Goal: Task Accomplishment & Management: Use online tool/utility

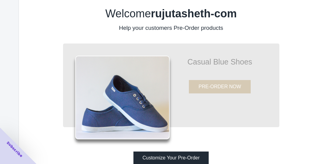
scroll to position [33, 0]
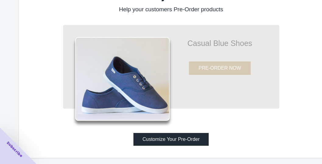
click at [156, 140] on button "Customize Your Pre-Order" at bounding box center [172, 139] width 76 height 13
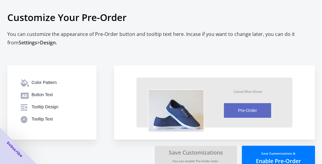
scroll to position [15, 0]
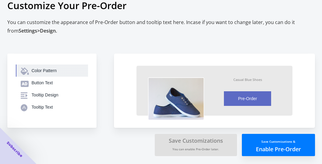
click at [47, 72] on div "Color Pattern" at bounding box center [58, 71] width 52 height 6
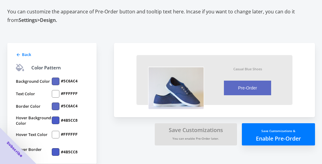
scroll to position [27, 0]
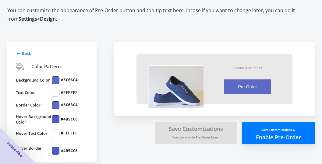
click at [54, 79] on div at bounding box center [56, 81] width 8 height 8
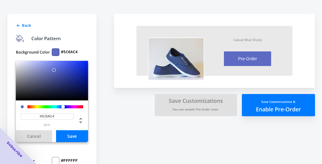
scroll to position [57, 0]
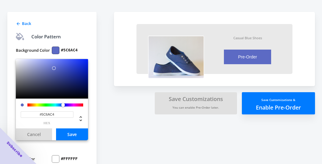
click at [80, 31] on div "Back Color Pattern Background Color #5C6AC4 #5C6AC4 hex Cancel Save Text Color …" at bounding box center [51, 120] width 89 height 217
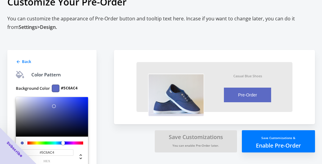
scroll to position [0, 0]
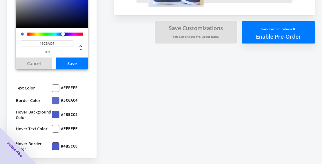
scroll to position [130, 0]
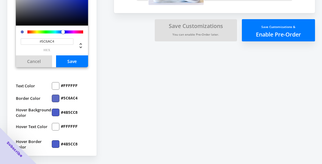
click at [288, 28] on small "Save Customizations &" at bounding box center [279, 27] width 34 height 4
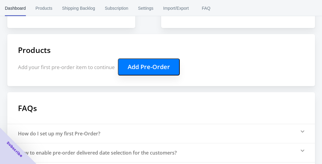
scroll to position [123, 0]
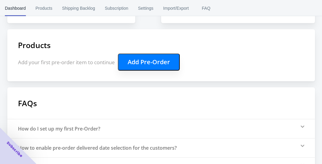
click at [207, 68] on p "Add your first pre-order item to continue Add Pre-Order" at bounding box center [161, 62] width 287 height 17
click at [160, 66] on button "Add Pre-Order" at bounding box center [149, 62] width 62 height 17
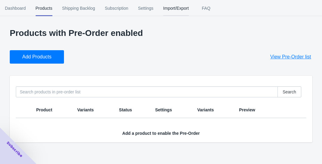
click at [179, 6] on span "Import/Export" at bounding box center [176, 8] width 26 height 16
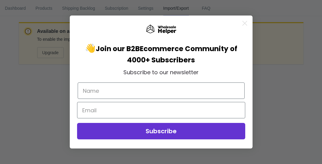
click at [246, 24] on circle "Close dialog" at bounding box center [245, 23] width 10 height 10
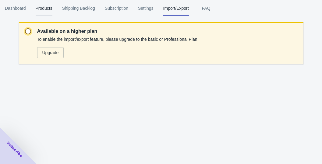
click at [41, 12] on span "Products" at bounding box center [44, 8] width 17 height 16
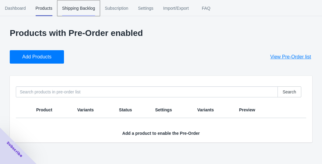
click at [70, 11] on span "Shipping Backlog" at bounding box center [78, 8] width 33 height 16
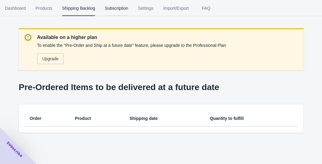
click at [111, 10] on span "Subscription" at bounding box center [116, 8] width 23 height 16
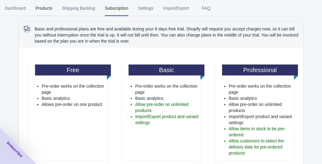
click at [47, 9] on span "Products" at bounding box center [44, 8] width 17 height 16
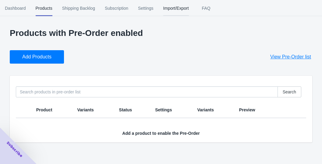
click at [172, 5] on span "Import/Export" at bounding box center [176, 8] width 26 height 16
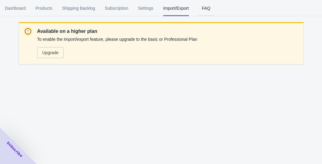
click at [210, 10] on span "FAQ" at bounding box center [206, 8] width 15 height 16
click at [213, 9] on span "FAQ" at bounding box center [206, 8] width 15 height 16
